Goal: Check status: Check status

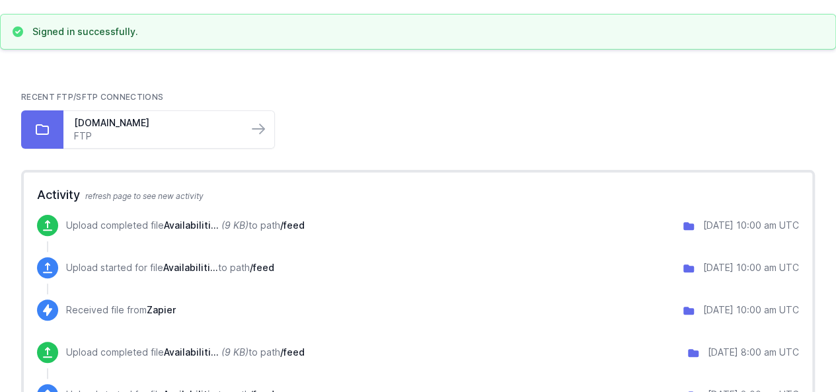
scroll to position [66, 0]
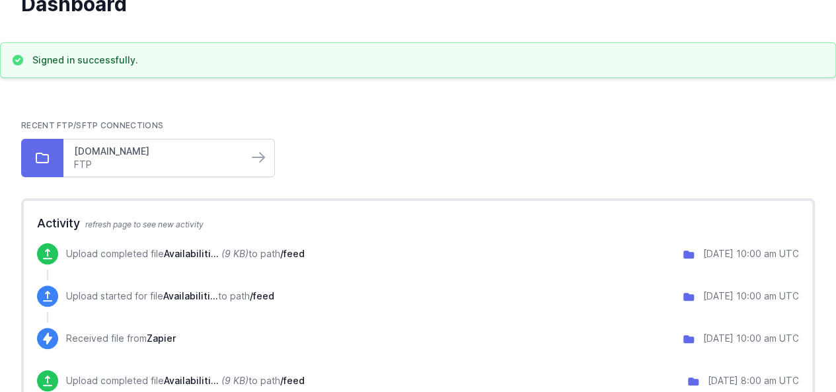
click at [181, 145] on link "[DOMAIN_NAME]" at bounding box center [155, 151] width 163 height 13
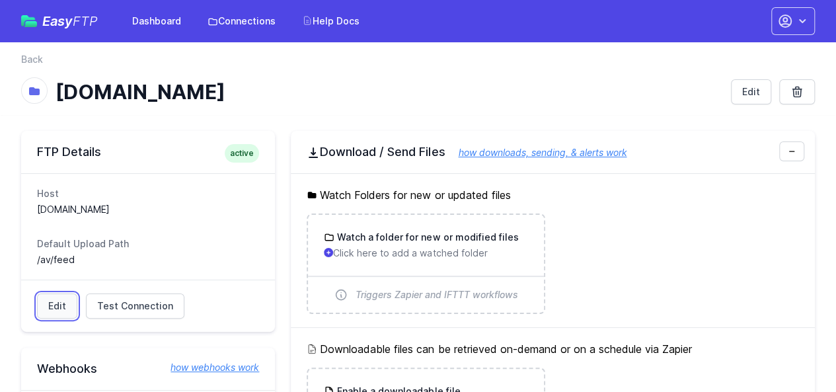
click at [69, 310] on link "Edit" at bounding box center [57, 305] width 40 height 25
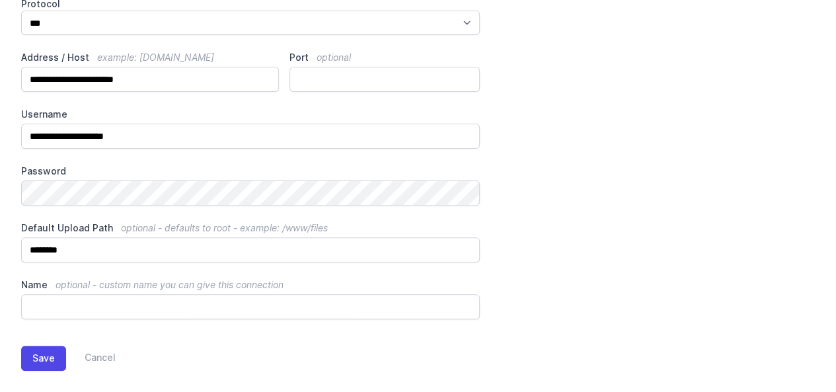
scroll to position [145, 0]
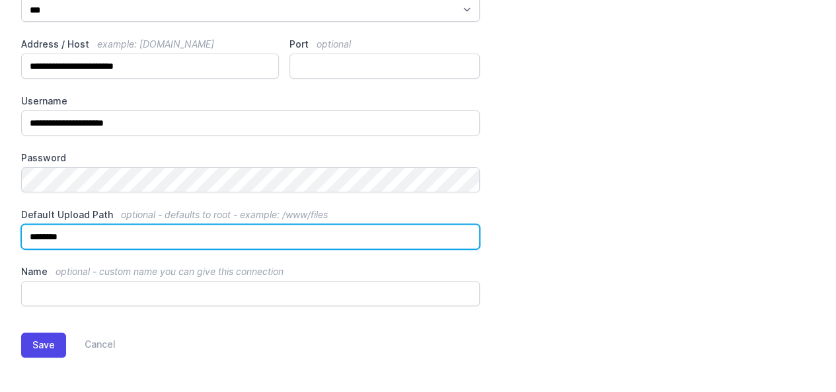
click at [211, 241] on input "********" at bounding box center [250, 236] width 459 height 25
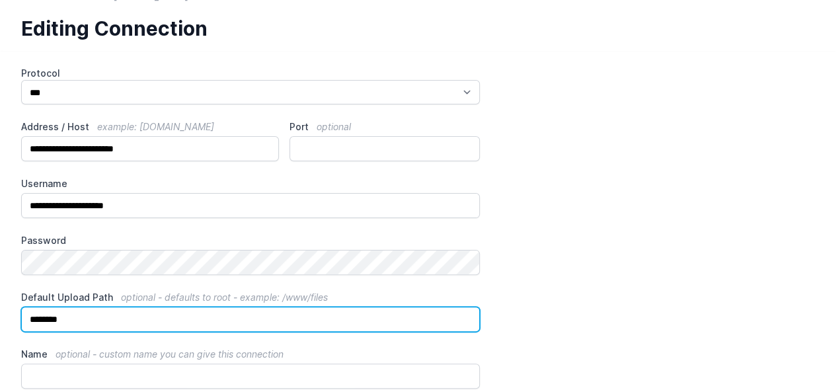
scroll to position [13, 0]
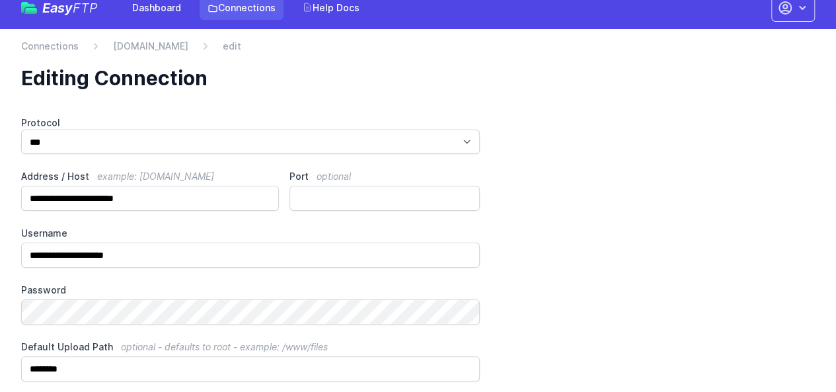
click at [238, 13] on link "Connections" at bounding box center [242, 8] width 84 height 24
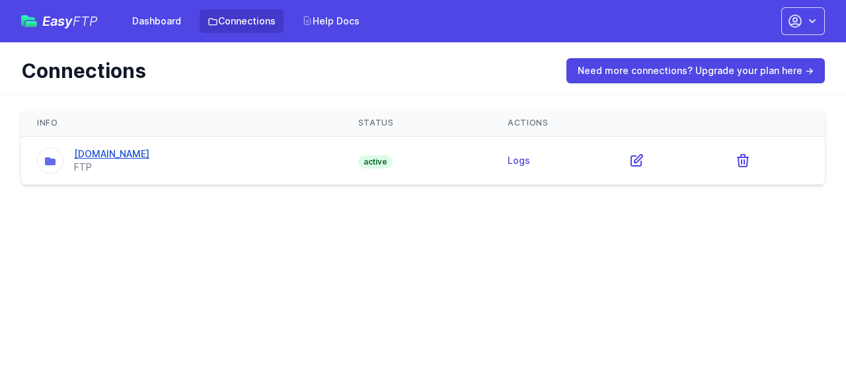
click at [149, 148] on link "[DOMAIN_NAME]" at bounding box center [111, 153] width 75 height 11
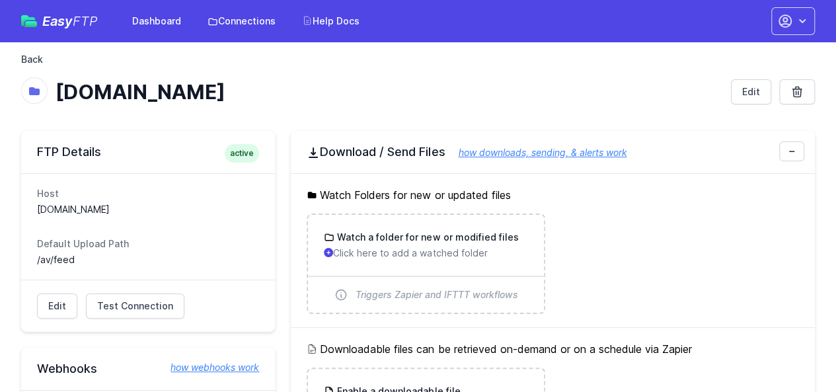
click at [34, 64] on link "Back" at bounding box center [32, 59] width 22 height 13
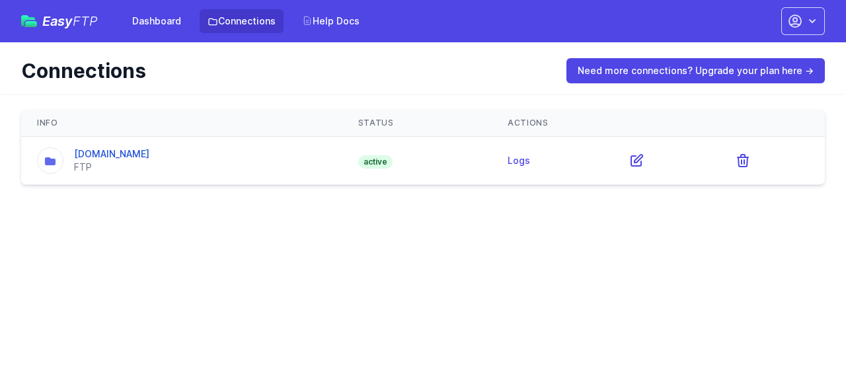
click at [568, 152] on td "Logs" at bounding box center [552, 161] width 121 height 48
click at [530, 162] on link "Logs" at bounding box center [519, 160] width 22 height 11
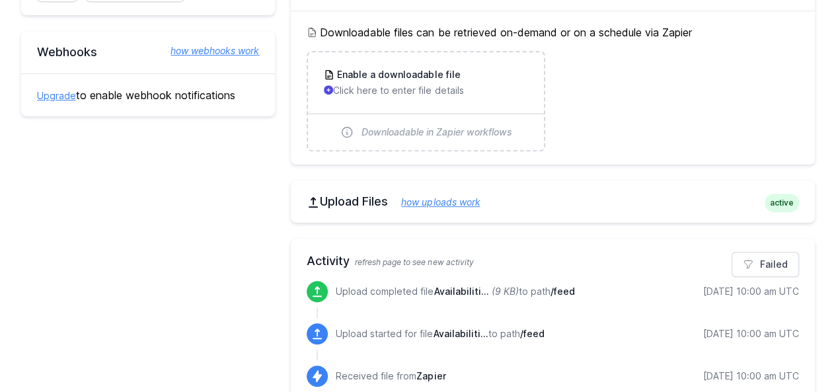
scroll to position [397, 0]
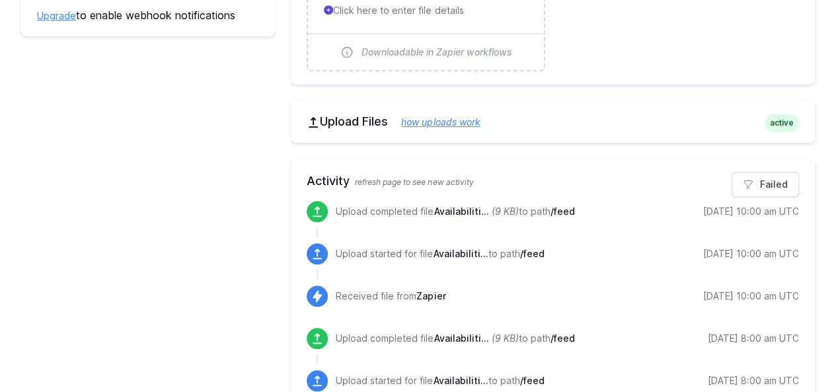
click at [562, 210] on span "/feed" at bounding box center [562, 211] width 24 height 11
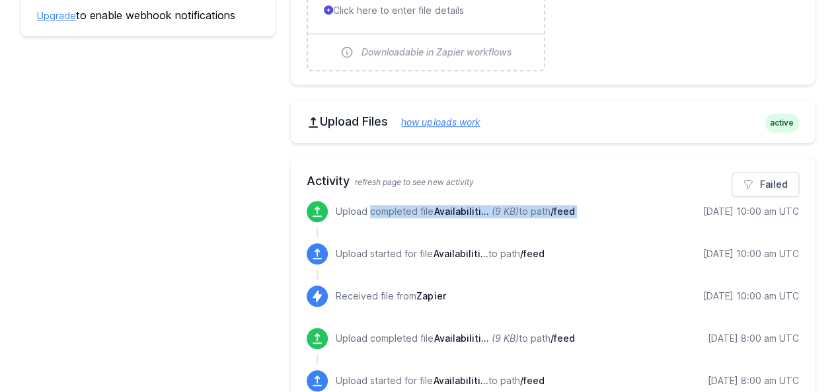
click at [562, 210] on span "/feed" at bounding box center [562, 211] width 24 height 11
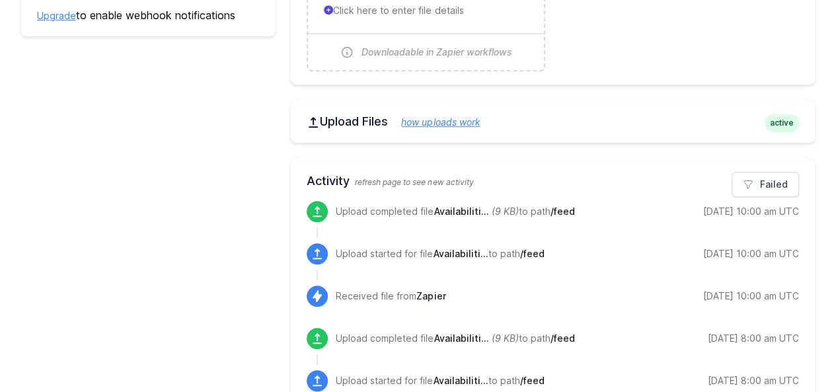
click at [574, 249] on div "Upload started for file Availabiliti... to path /feed 9/18/2025 10:00 am UTC" at bounding box center [567, 253] width 463 height 21
